Goal: Task Accomplishment & Management: Use online tool/utility

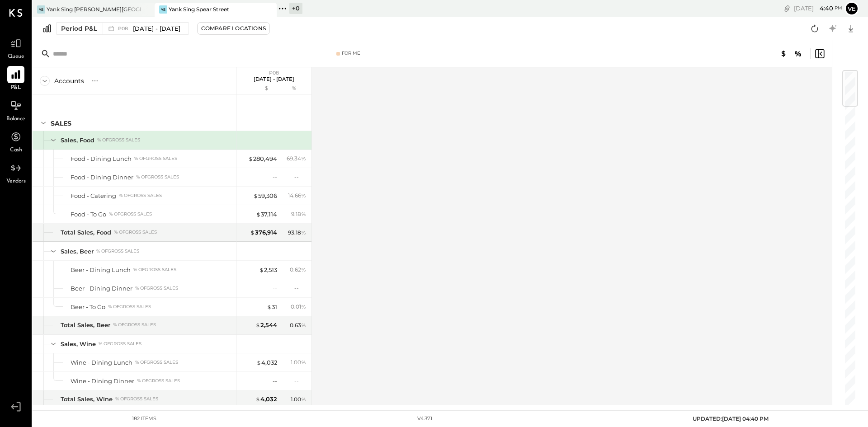
click at [11, 78] on icon at bounding box center [16, 75] width 12 height 12
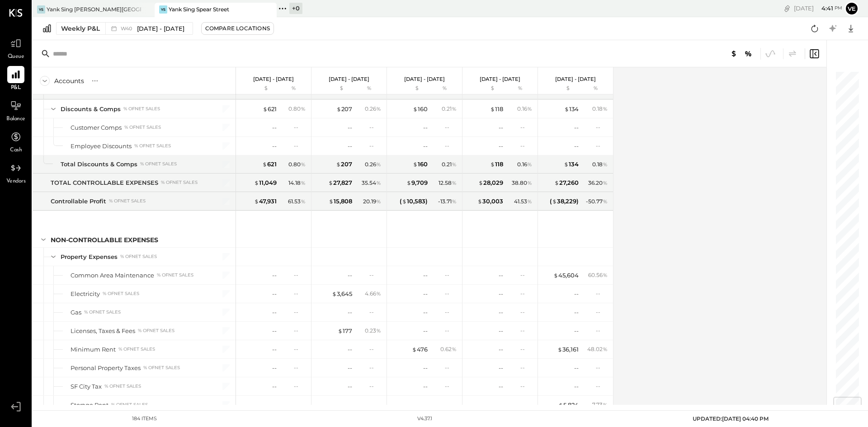
scroll to position [2878, 0]
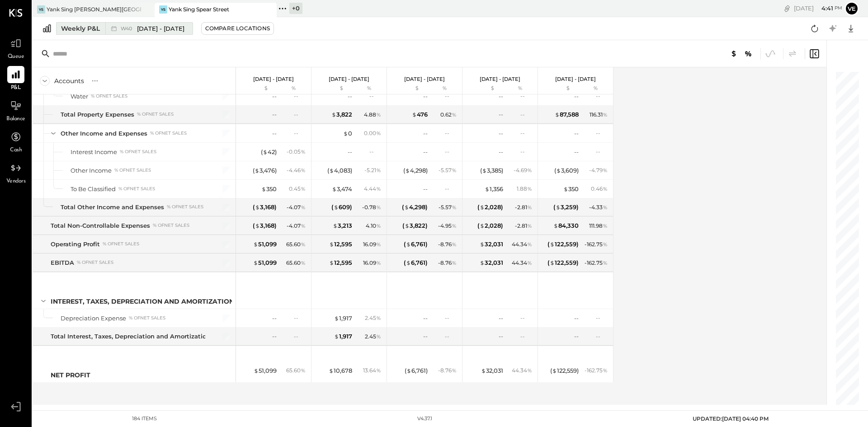
click at [79, 30] on div "Weekly P&L" at bounding box center [80, 28] width 39 height 9
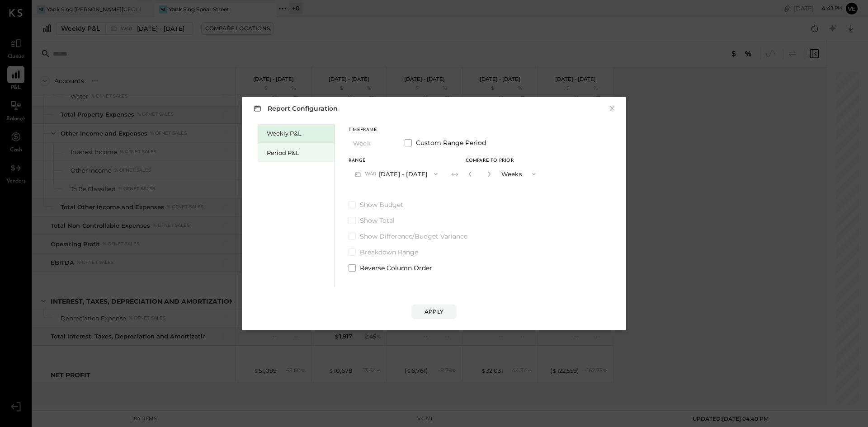
click at [284, 149] on div "Period P&L" at bounding box center [298, 153] width 63 height 9
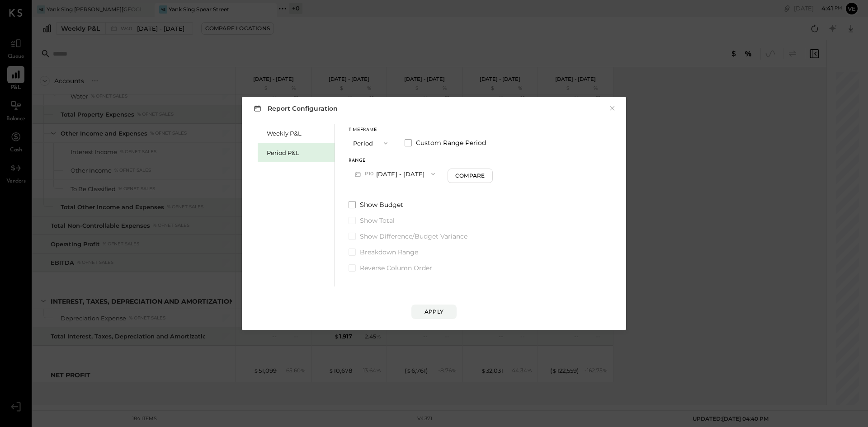
click at [406, 176] on button "P10 [DATE] - [DATE]" at bounding box center [395, 173] width 93 height 17
click at [403, 193] on span "[DATE] - [DATE]" at bounding box center [391, 194] width 43 height 8
click at [440, 312] on div "Apply" at bounding box center [434, 312] width 19 height 8
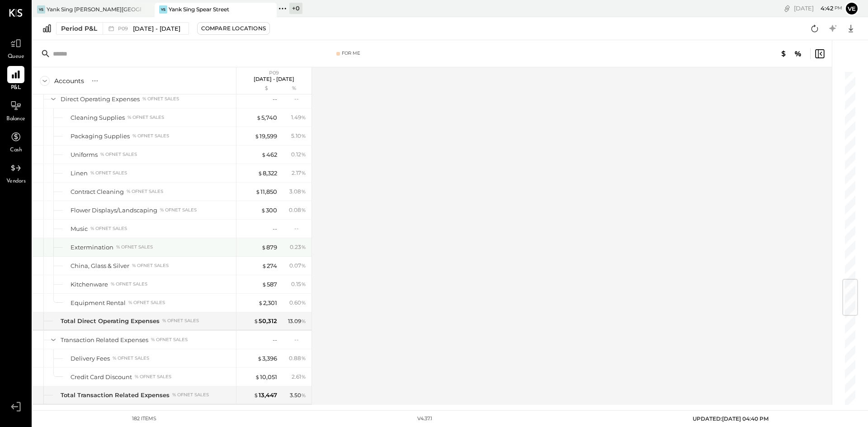
scroll to position [1537, 0]
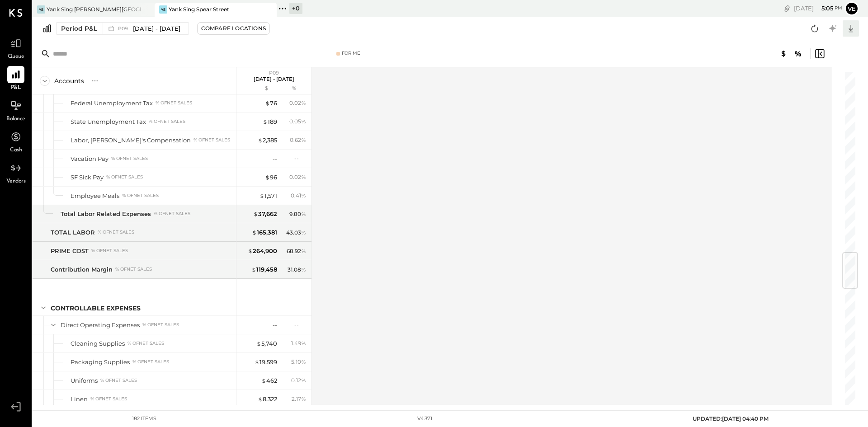
click at [850, 28] on icon at bounding box center [851, 29] width 12 height 12
click at [804, 81] on div "Excel" at bounding box center [823, 81] width 72 height 19
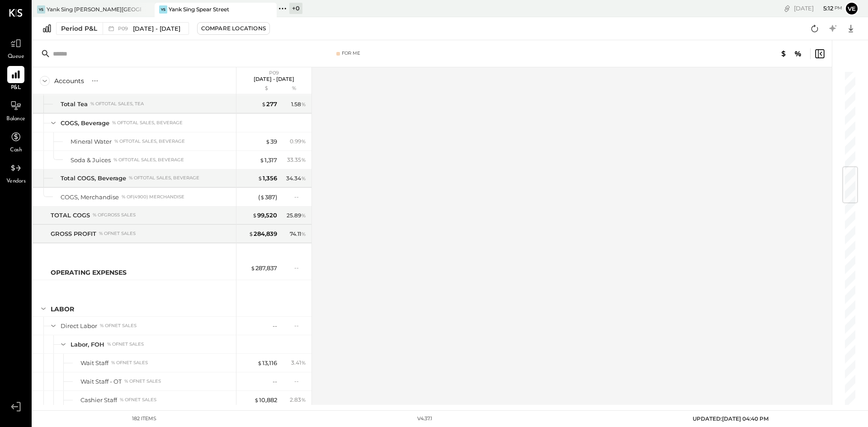
scroll to position [588, 0]
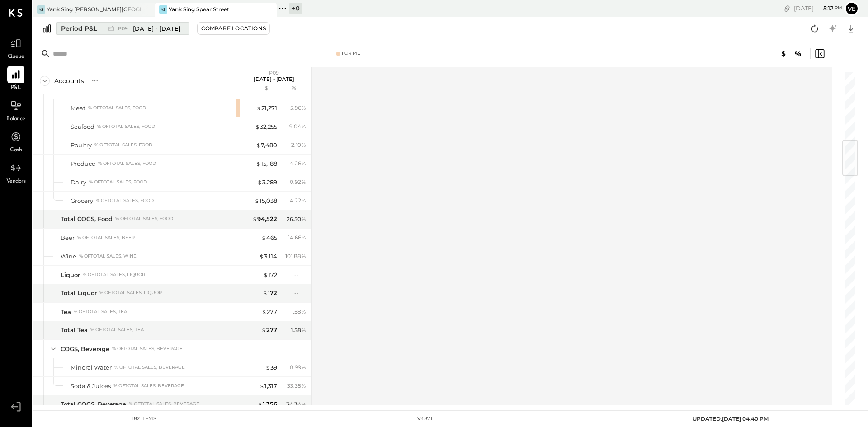
click at [152, 28] on span "[DATE] - [DATE]" at bounding box center [156, 28] width 47 height 9
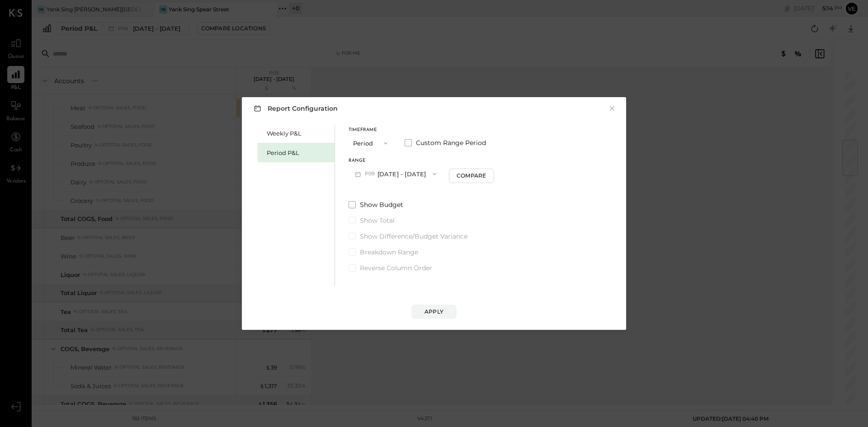
click at [380, 146] on span "button" at bounding box center [384, 143] width 12 height 7
click at [365, 173] on span "YTD" at bounding box center [360, 175] width 9 height 6
click at [445, 309] on button "Apply" at bounding box center [433, 312] width 45 height 14
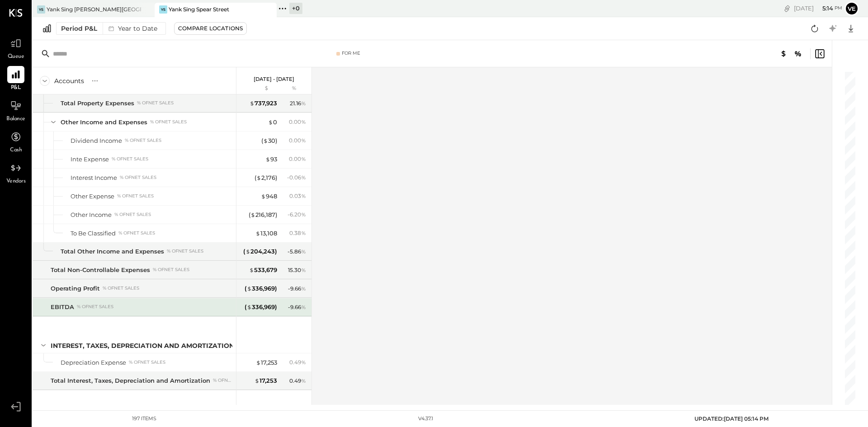
scroll to position [3119, 0]
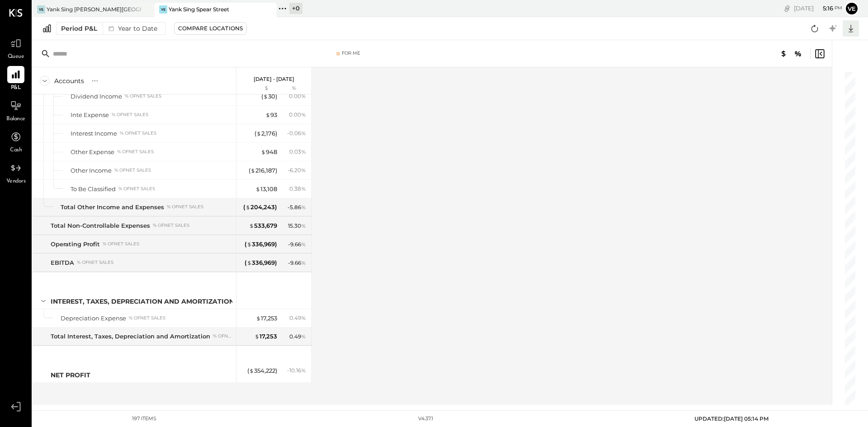
click at [855, 27] on icon at bounding box center [851, 29] width 12 height 12
click at [818, 77] on div "Excel" at bounding box center [823, 81] width 72 height 19
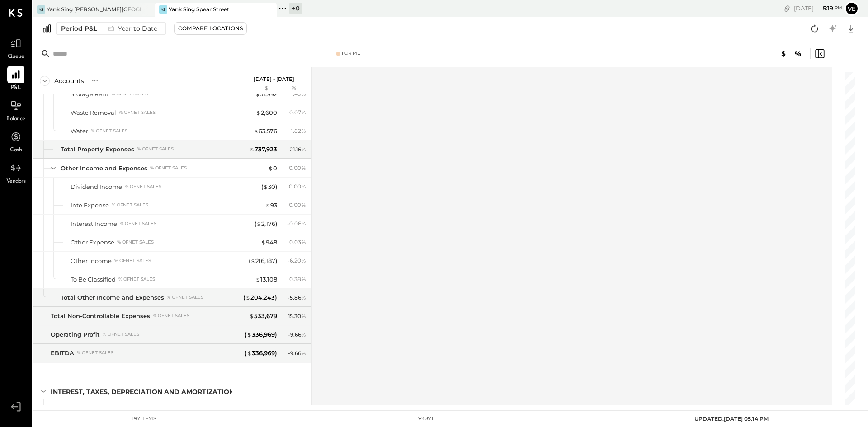
scroll to position [2848, 0]
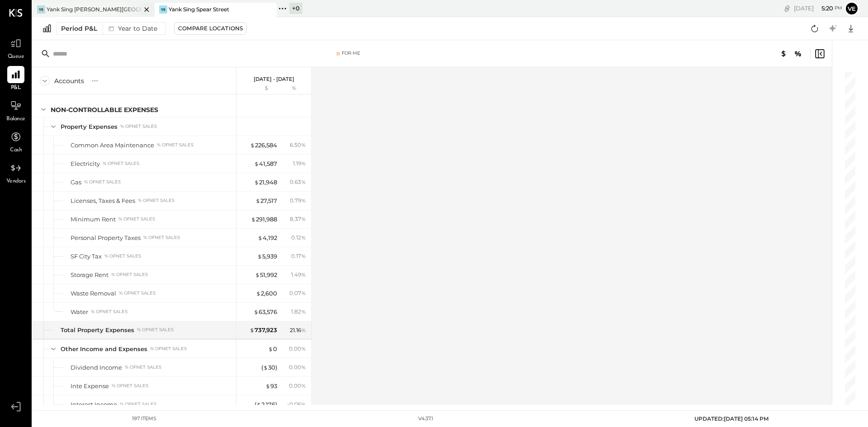
click at [104, 8] on div "Yank Sing [PERSON_NAME][GEOGRAPHIC_DATA]" at bounding box center [94, 9] width 95 height 8
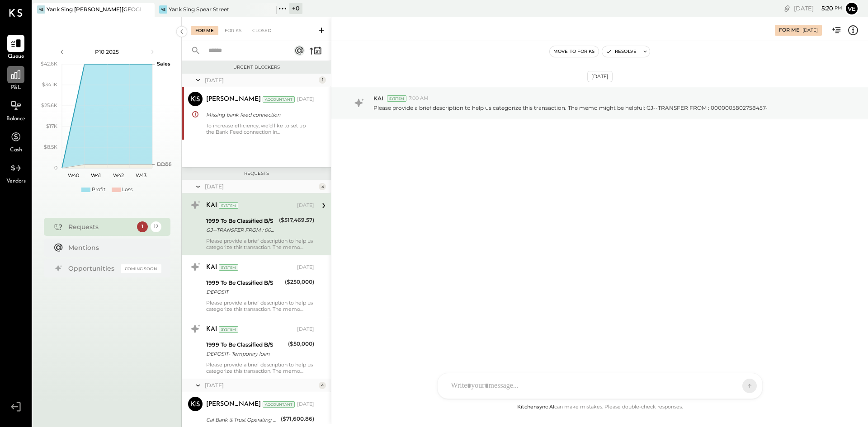
click at [7, 77] on div at bounding box center [15, 74] width 17 height 17
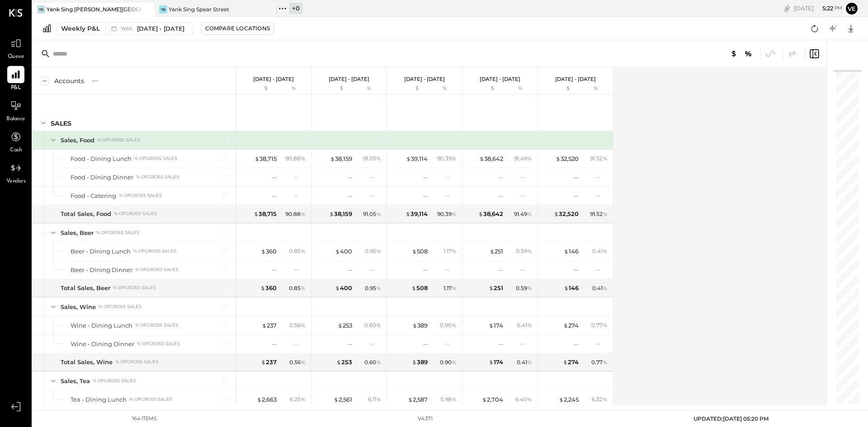
click at [129, 13] on div at bounding box center [139, 9] width 32 height 13
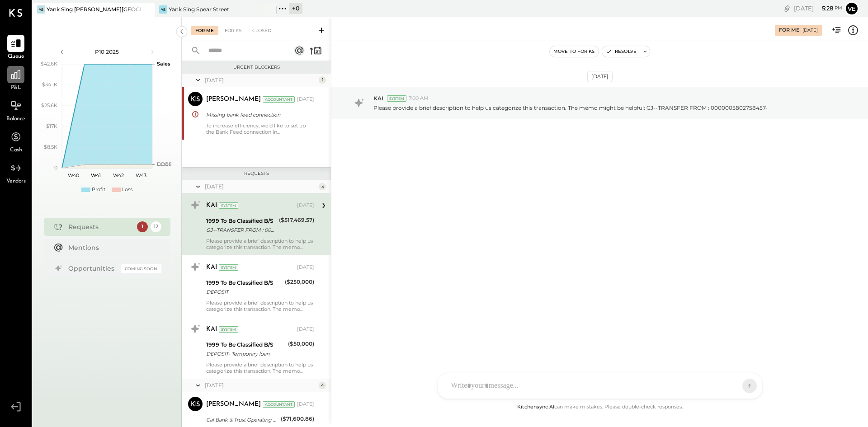
click at [17, 75] on icon at bounding box center [16, 75] width 12 height 12
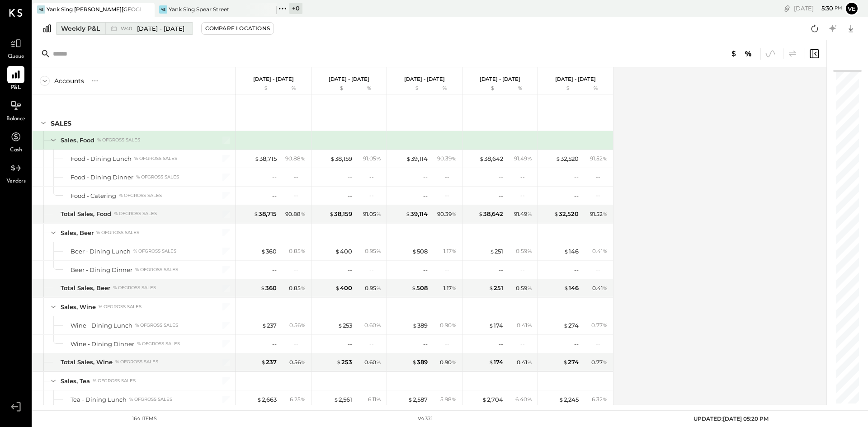
click at [174, 31] on span "[DATE] - [DATE]" at bounding box center [160, 28] width 47 height 9
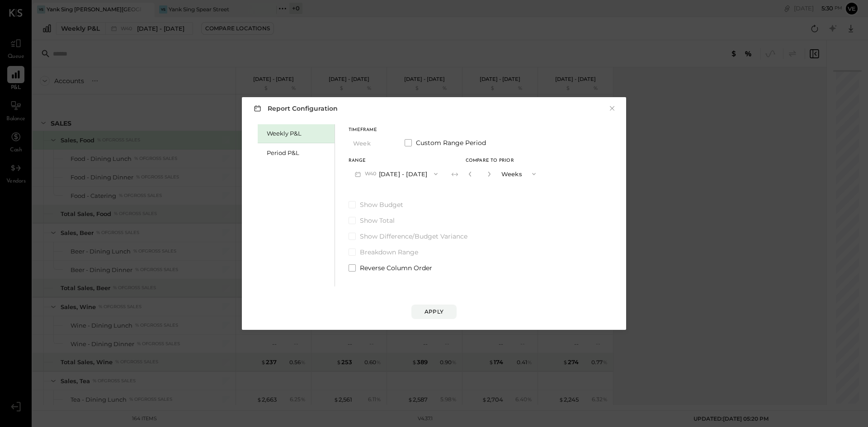
click at [383, 174] on button "W40 [DATE] - [DATE]" at bounding box center [396, 173] width 95 height 17
click at [414, 193] on span "[DATE] - [DATE]" at bounding box center [392, 194] width 43 height 8
click at [298, 155] on div "Period P&L" at bounding box center [298, 153] width 63 height 9
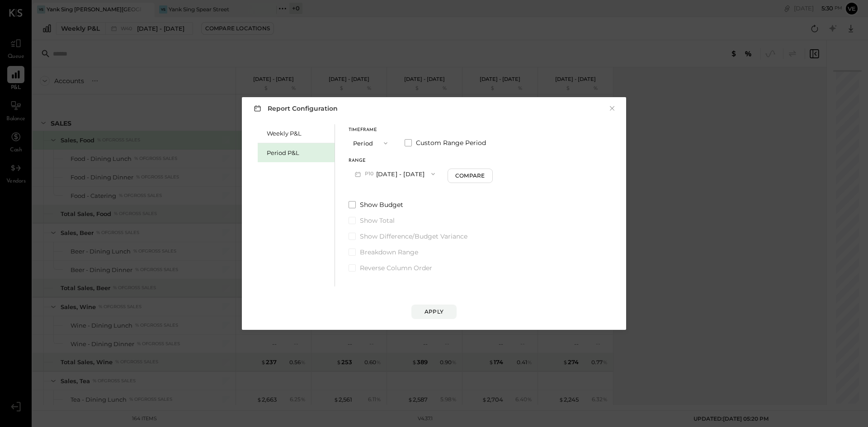
click at [437, 172] on button "P10 [DATE] - [DATE]" at bounding box center [395, 173] width 93 height 17
click at [413, 195] on span "[DATE] - [DATE]" at bounding box center [391, 194] width 43 height 8
click at [435, 309] on div "Apply" at bounding box center [434, 312] width 19 height 8
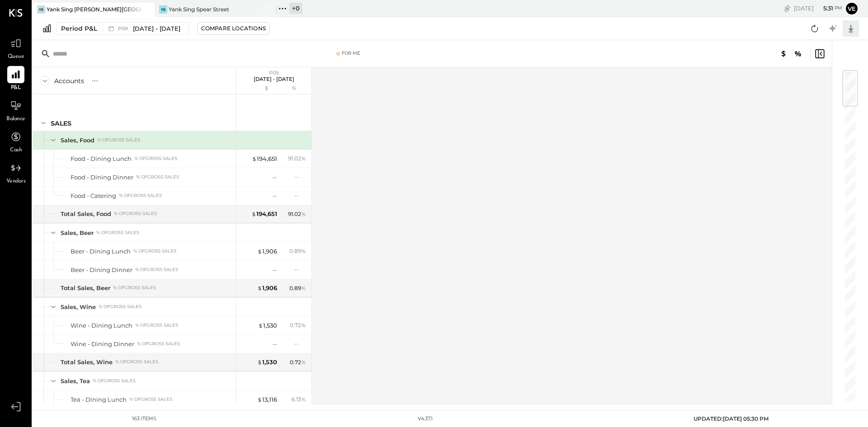
click at [851, 28] on icon at bounding box center [851, 29] width 12 height 12
click at [817, 81] on div "Excel" at bounding box center [823, 81] width 72 height 19
click at [173, 31] on span "[DATE] - [DATE]" at bounding box center [156, 28] width 47 height 9
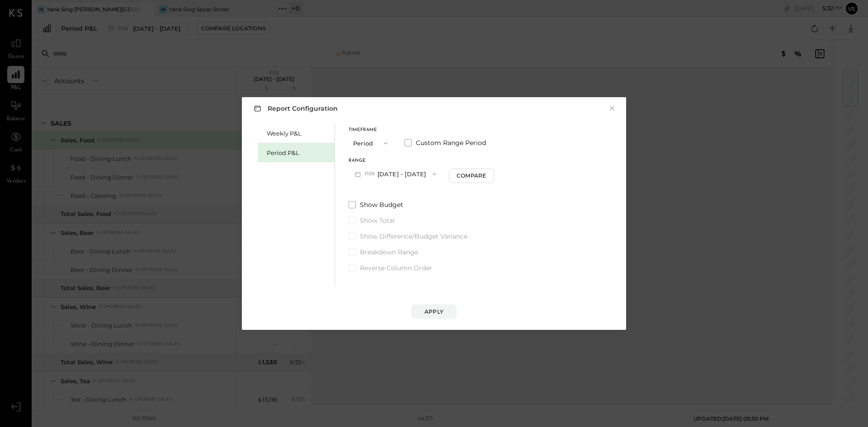
click at [365, 143] on button "Period" at bounding box center [371, 143] width 45 height 17
click at [377, 175] on div "YTD" at bounding box center [371, 175] width 44 height 16
click at [434, 309] on div "Apply" at bounding box center [434, 312] width 19 height 8
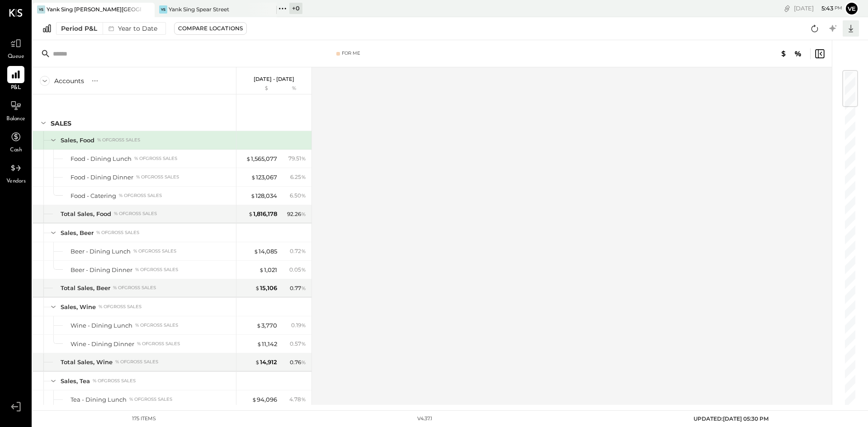
click at [855, 28] on icon at bounding box center [851, 29] width 12 height 12
click at [803, 80] on div "Excel" at bounding box center [823, 81] width 72 height 19
